Goal: Use online tool/utility: Use online tool/utility

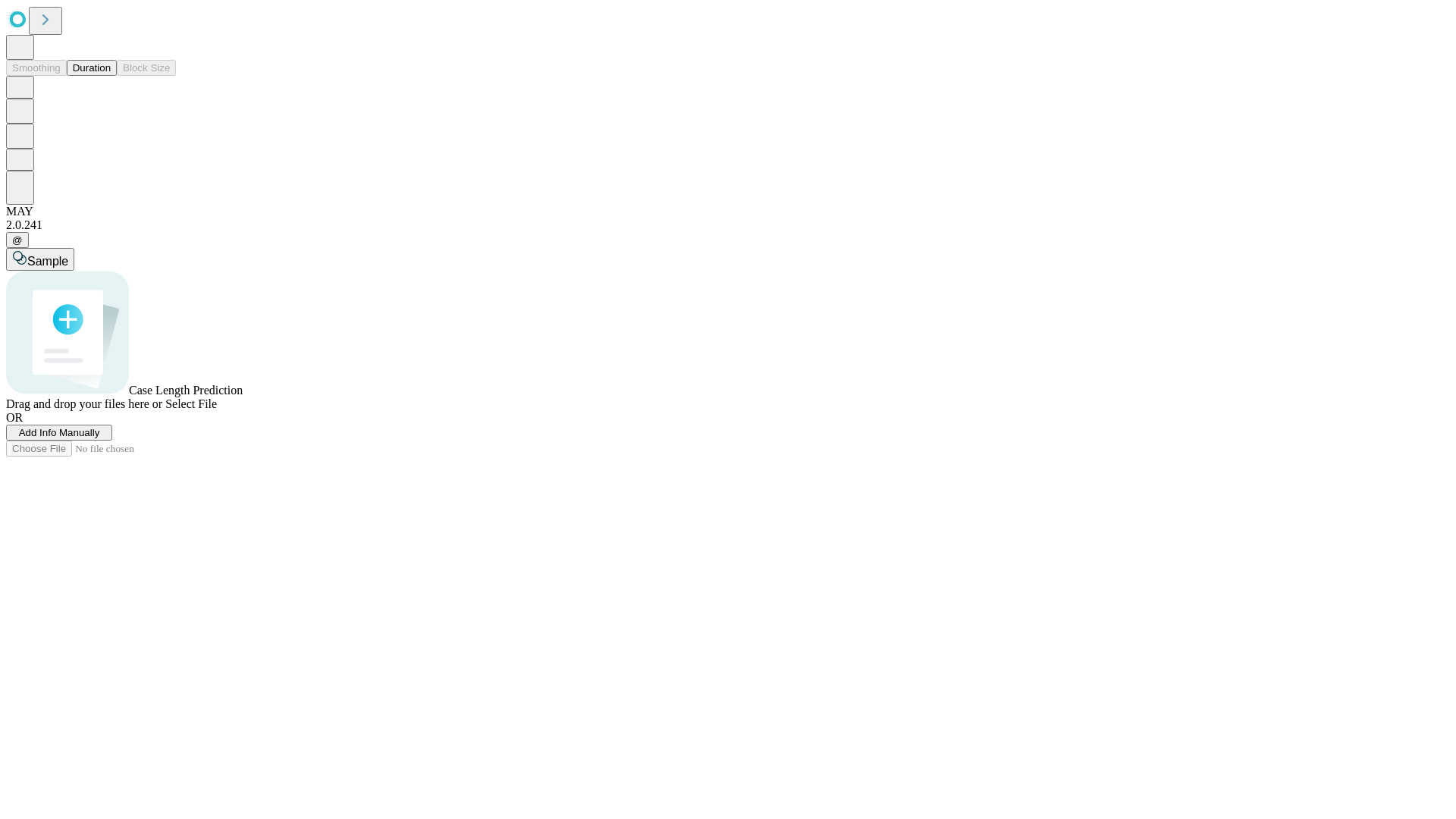
click at [111, 75] on button "Duration" at bounding box center [92, 68] width 50 height 16
click at [217, 410] on span "Select File" at bounding box center [191, 403] width 52 height 13
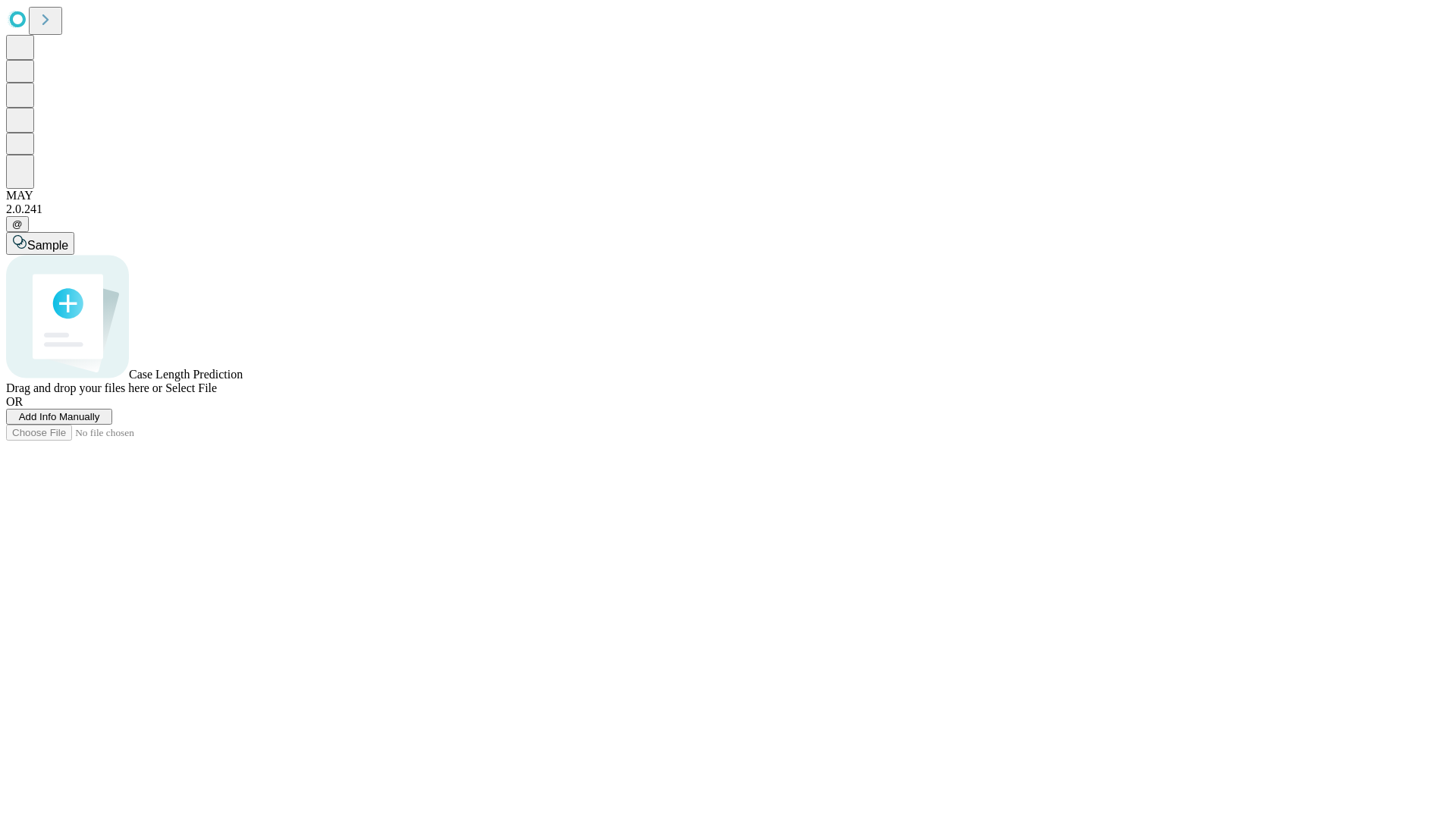
click at [217, 394] on span "Select File" at bounding box center [191, 387] width 52 height 13
